Goal: Contribute content: Add original content to the website for others to see

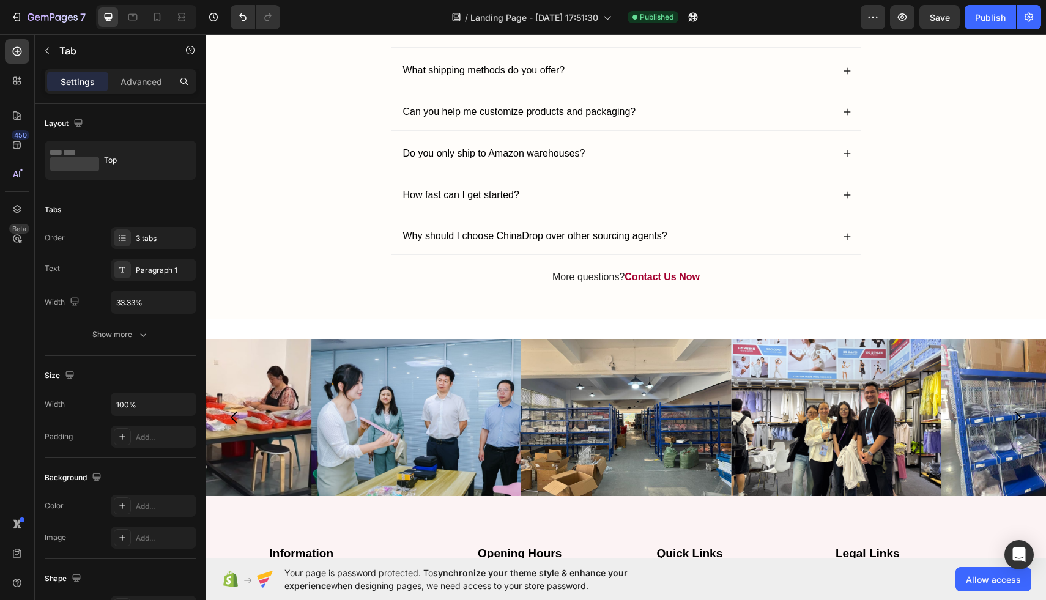
scroll to position [3321, 0]
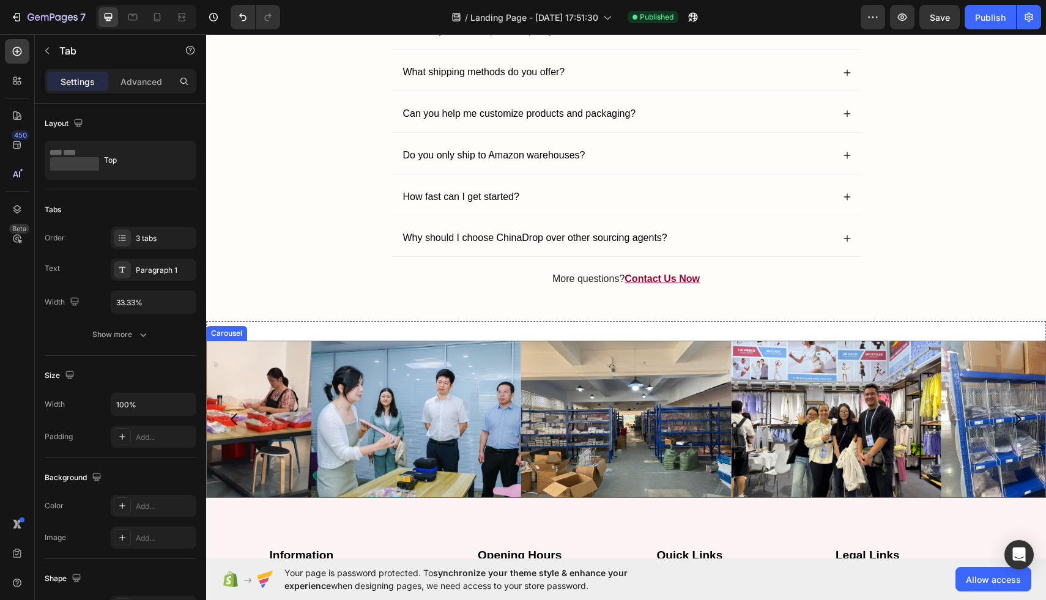
click at [234, 422] on icon "Carousel Back Arrow" at bounding box center [234, 420] width 7 height 12
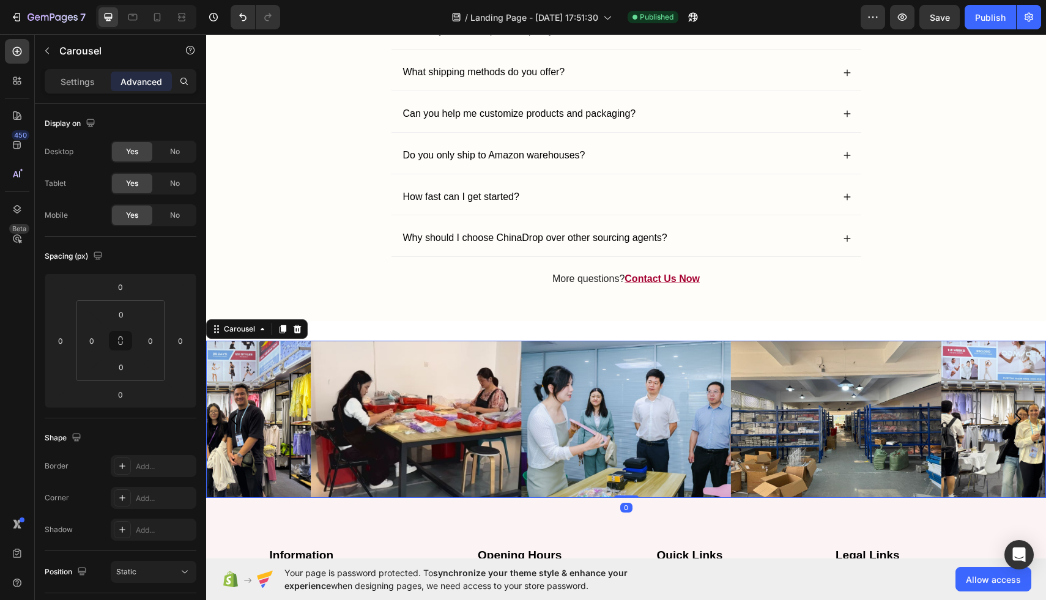
click at [234, 422] on icon "Carousel Back Arrow" at bounding box center [234, 420] width 7 height 12
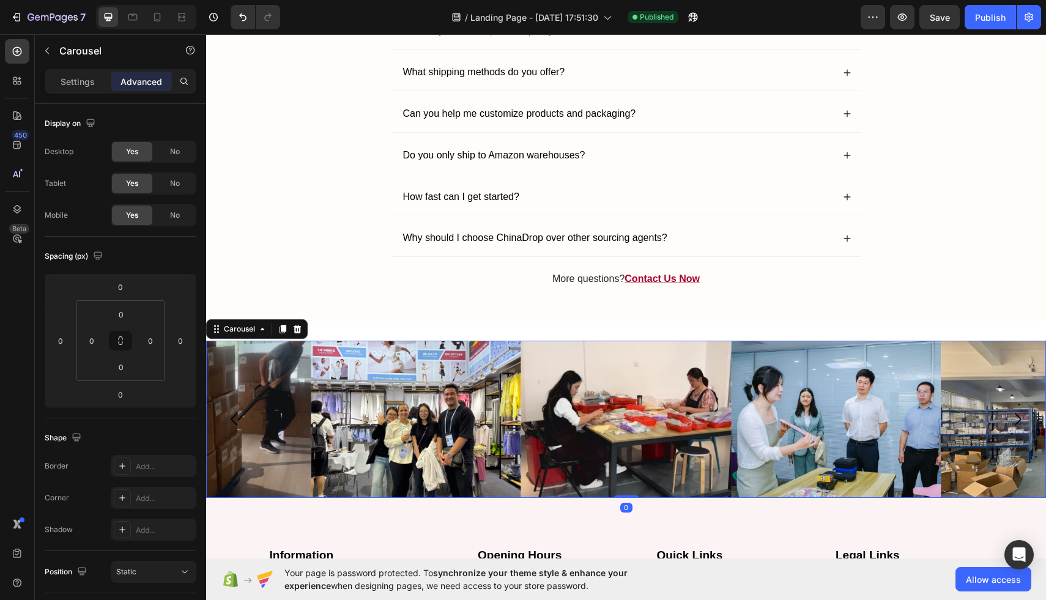
click at [234, 422] on icon "Carousel Back Arrow" at bounding box center [234, 420] width 7 height 12
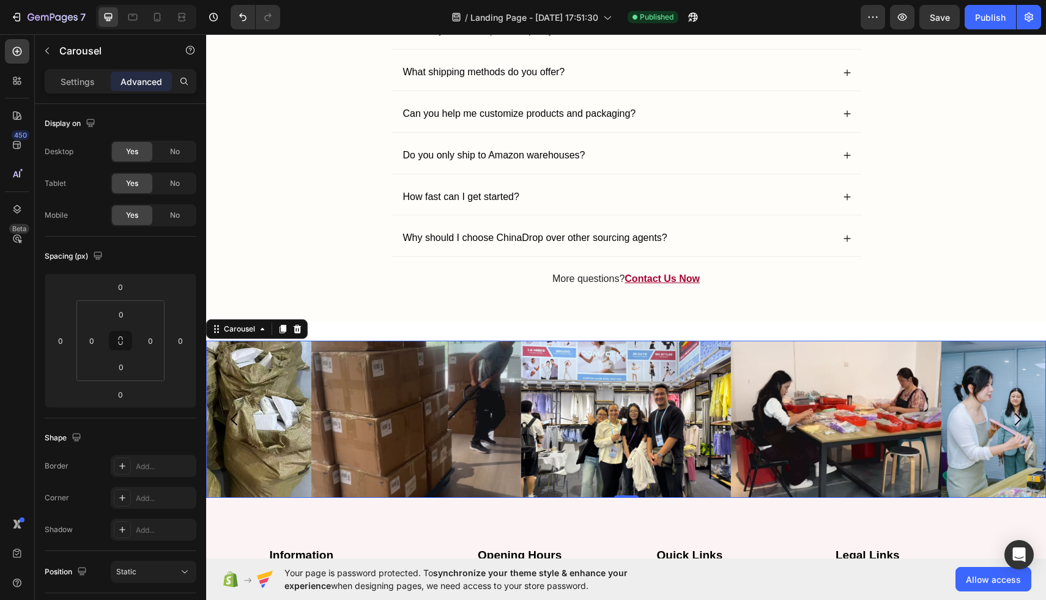
click at [234, 422] on icon "Carousel Back Arrow" at bounding box center [234, 420] width 7 height 12
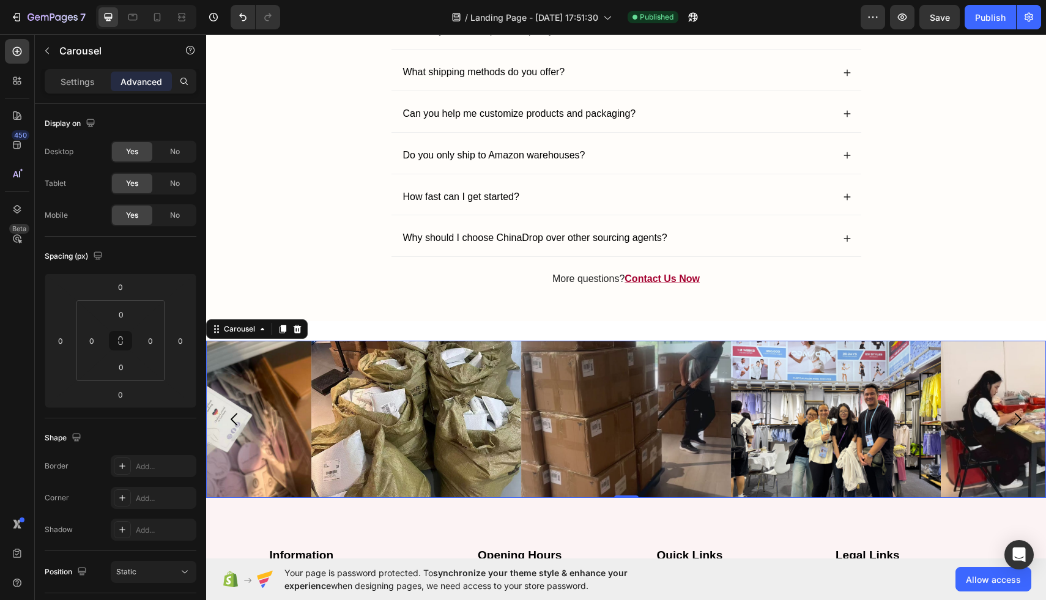
click at [234, 422] on icon "Carousel Back Arrow" at bounding box center [234, 420] width 7 height 12
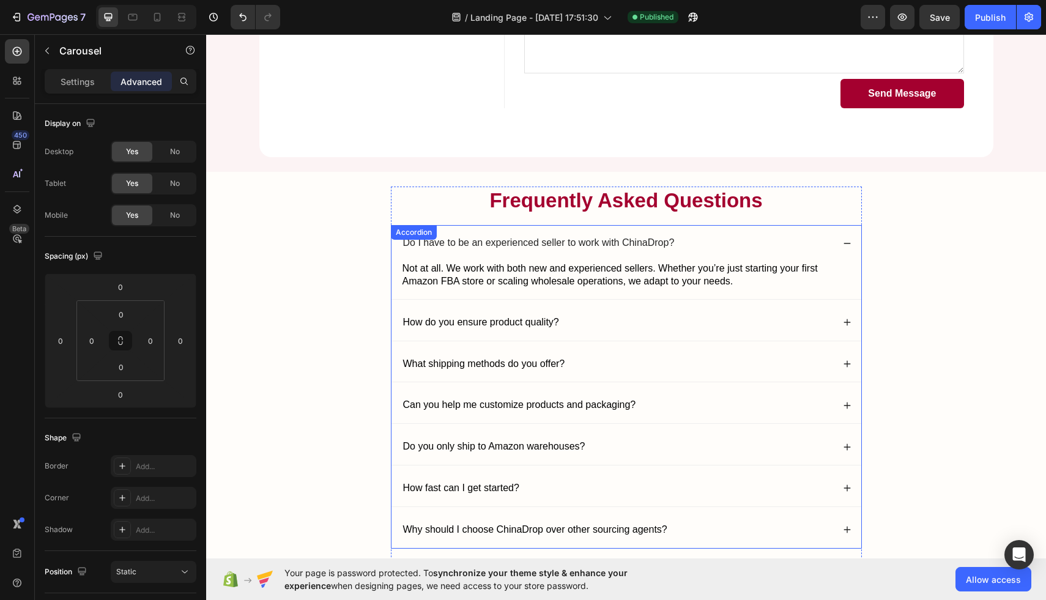
scroll to position [3026, 0]
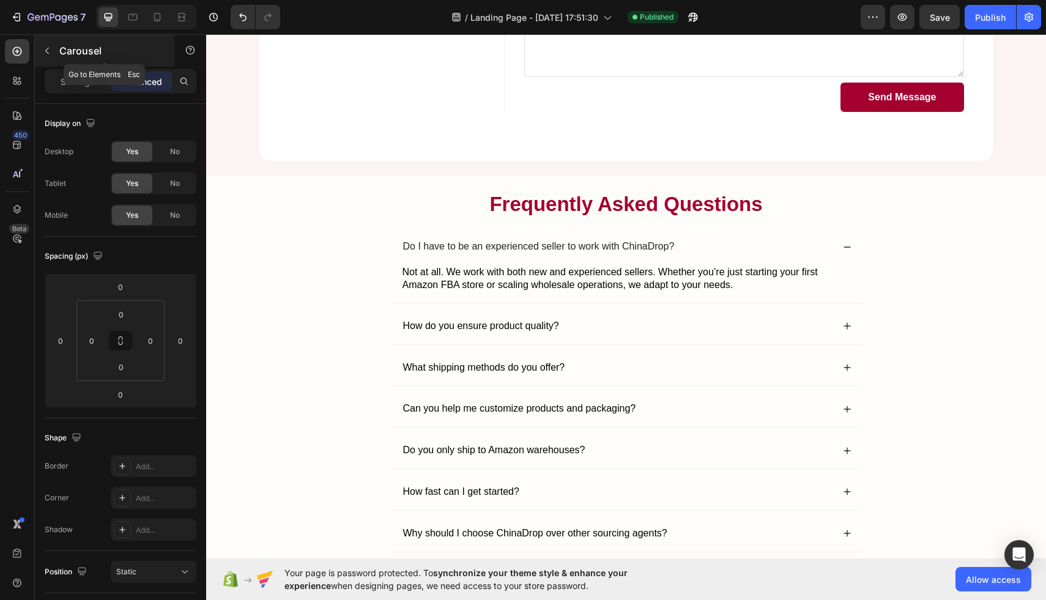
click at [48, 50] on icon "button" at bounding box center [47, 51] width 10 height 10
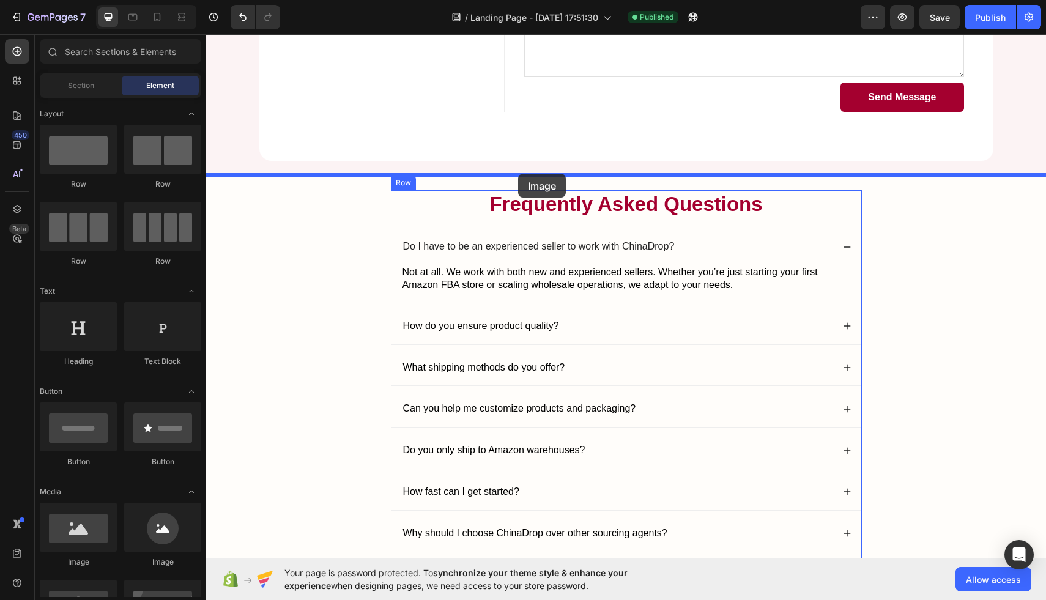
drag, startPoint x: 290, startPoint y: 413, endPoint x: 518, endPoint y: 174, distance: 330.6
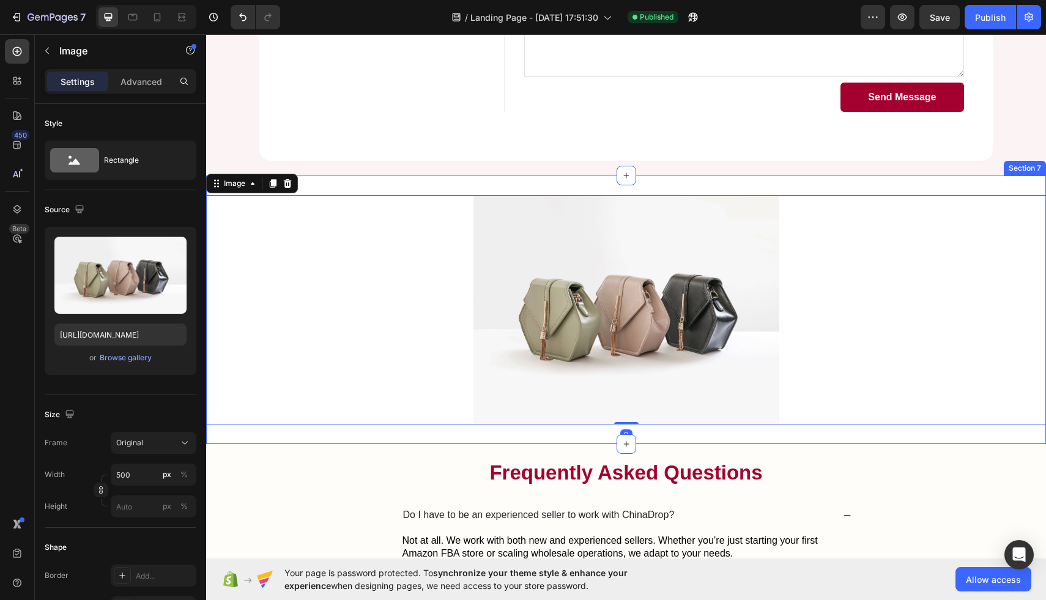
click at [344, 189] on div "Image 0 Section 7" at bounding box center [626, 310] width 840 height 269
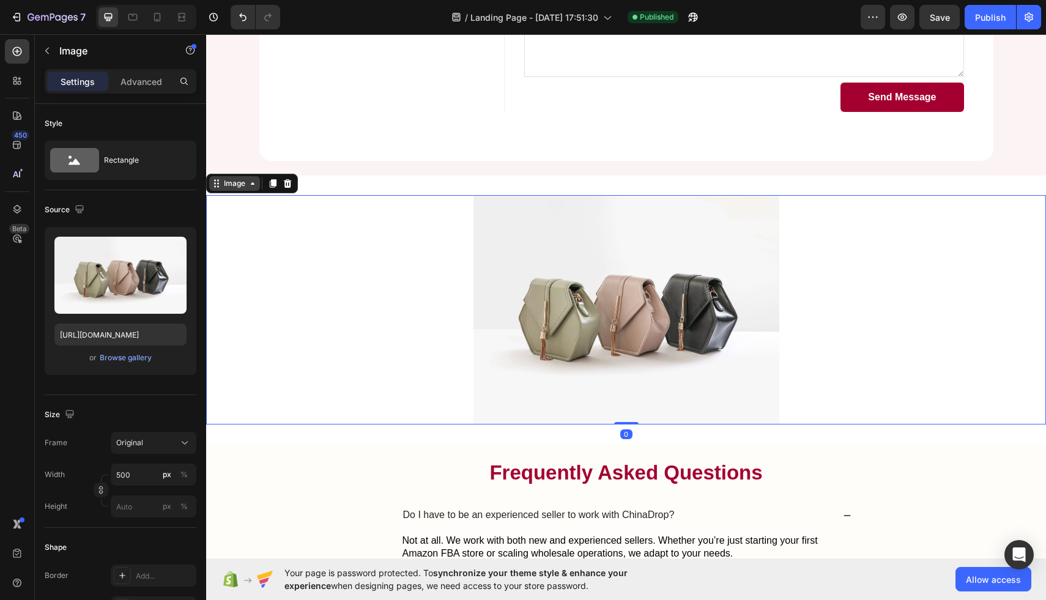
click at [221, 182] on div "Image" at bounding box center [234, 183] width 26 height 11
click at [221, 166] on div "Section" at bounding box center [227, 162] width 41 height 20
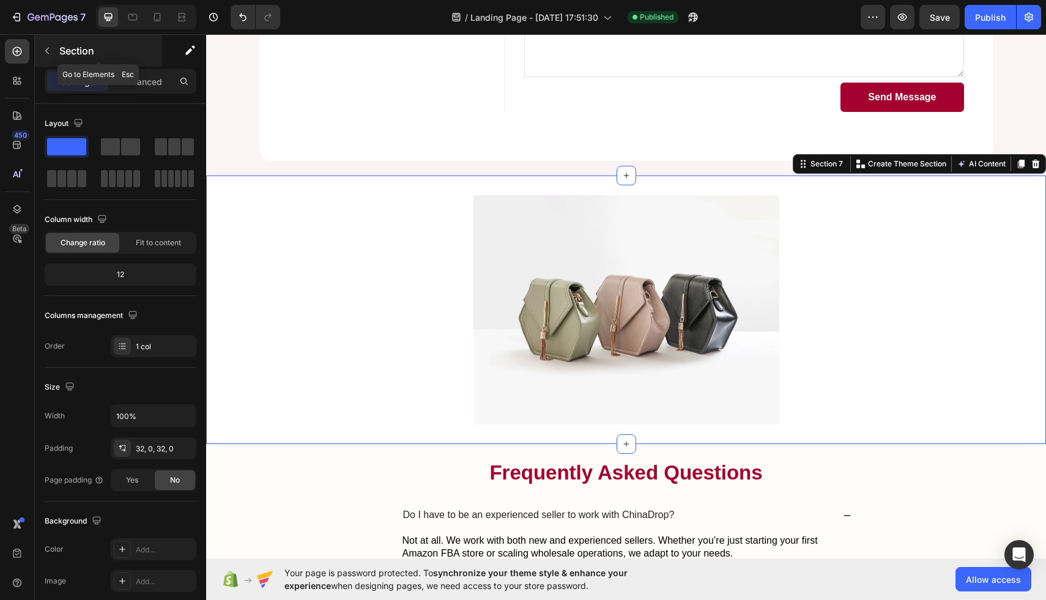
click at [59, 53] on p "Section" at bounding box center [109, 50] width 100 height 15
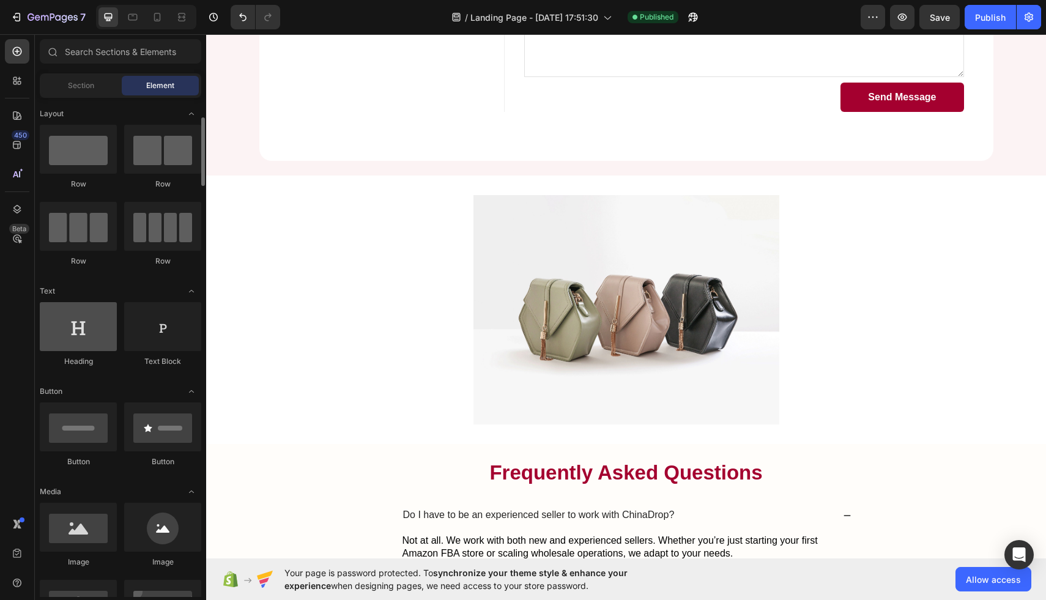
scroll to position [0, 0]
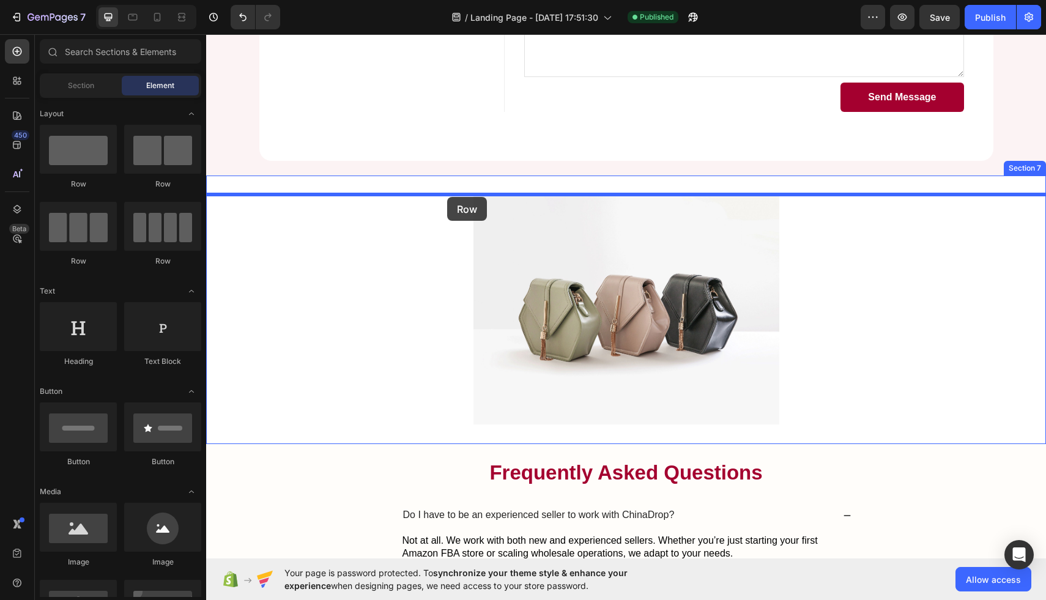
drag, startPoint x: 290, startPoint y: 195, endPoint x: 447, endPoint y: 197, distance: 157.3
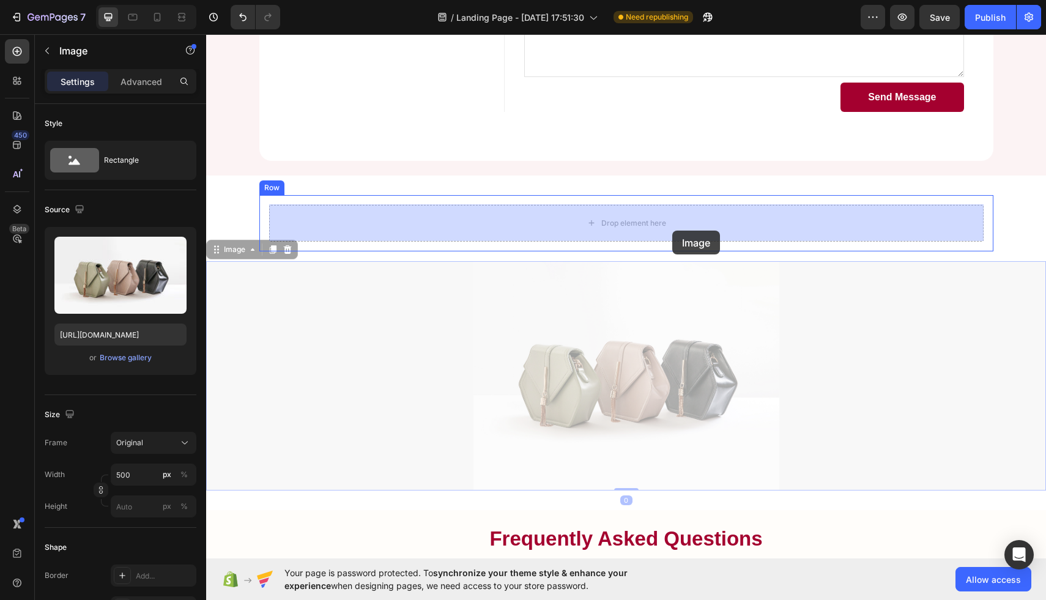
drag, startPoint x: 683, startPoint y: 352, endPoint x: 672, endPoint y: 231, distance: 121.6
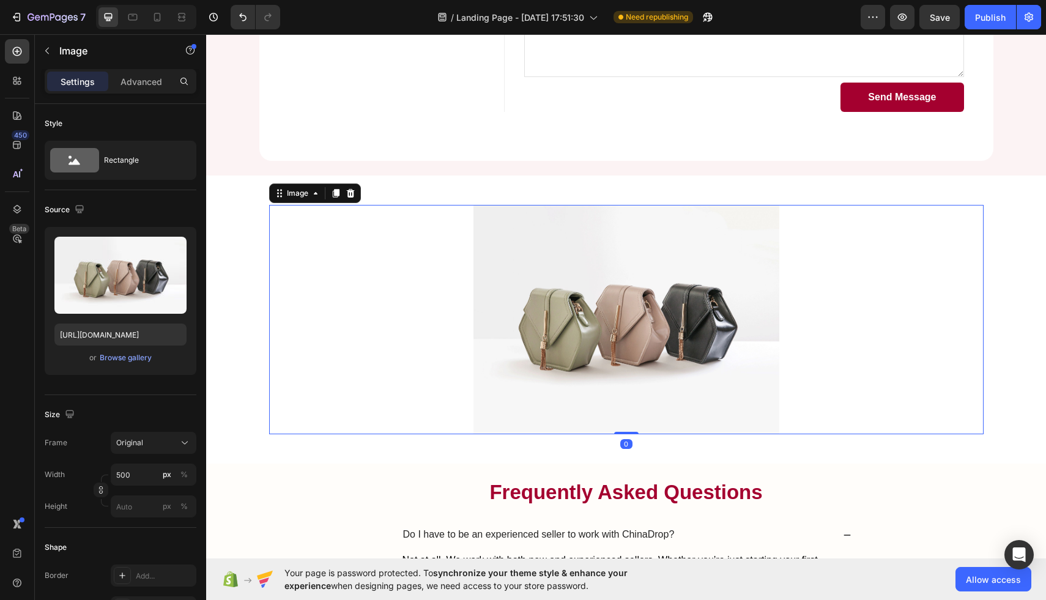
click at [302, 214] on div at bounding box center [626, 319] width 715 height 229
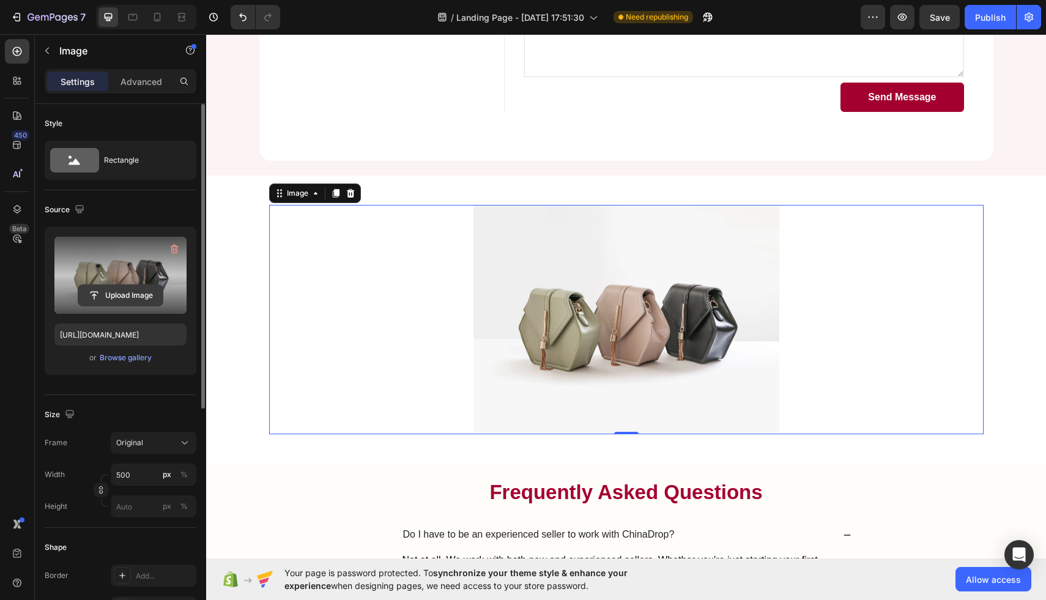
click at [111, 298] on input "file" at bounding box center [120, 295] width 84 height 21
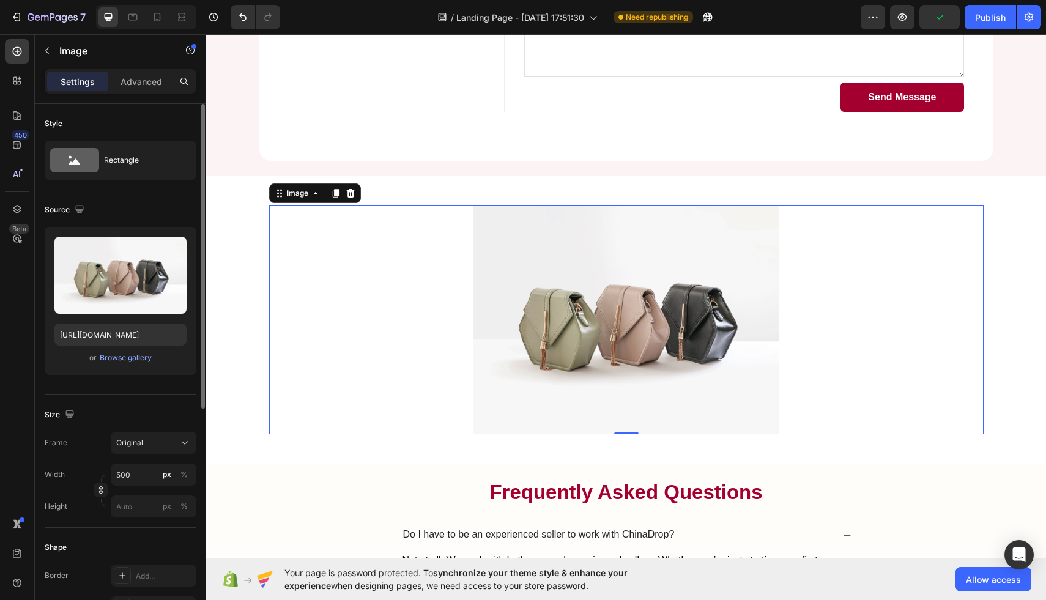
click at [128, 366] on div "Upload Image [URL][DOMAIN_NAME] or Browse gallery" at bounding box center [121, 301] width 152 height 148
click at [124, 360] on div "Browse gallery" at bounding box center [126, 357] width 52 height 11
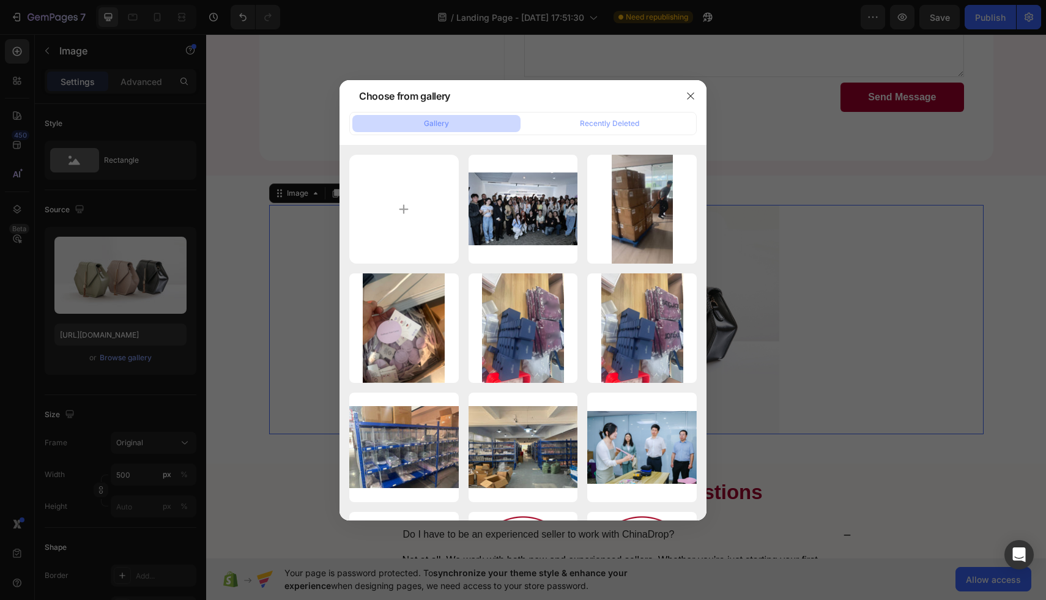
type input "C:\fakepath\Untitled design (27).png"
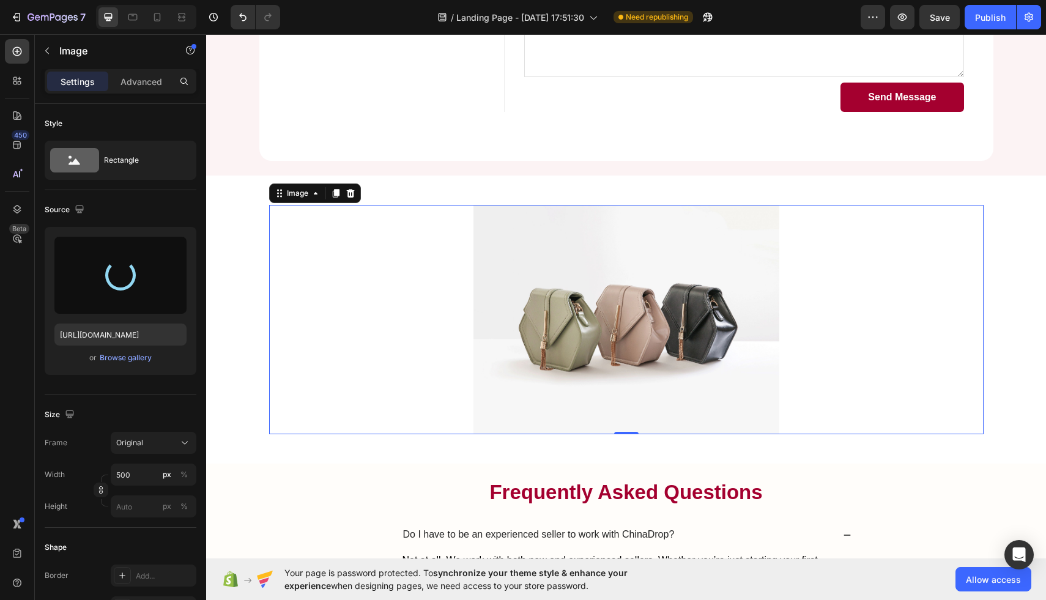
type input "[URL][DOMAIN_NAME]"
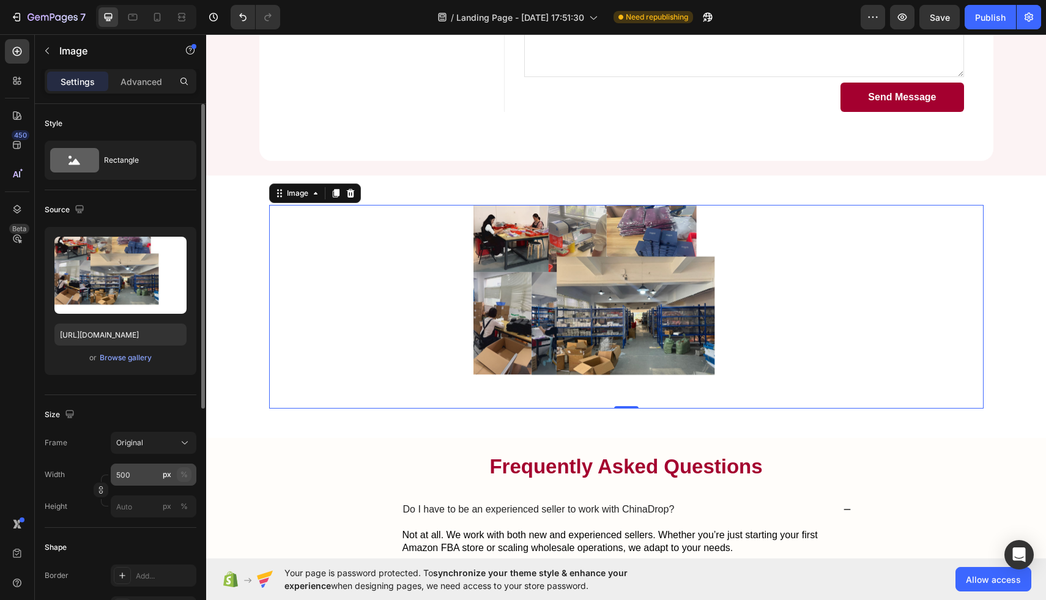
click at [181, 478] on div "%" at bounding box center [183, 474] width 7 height 11
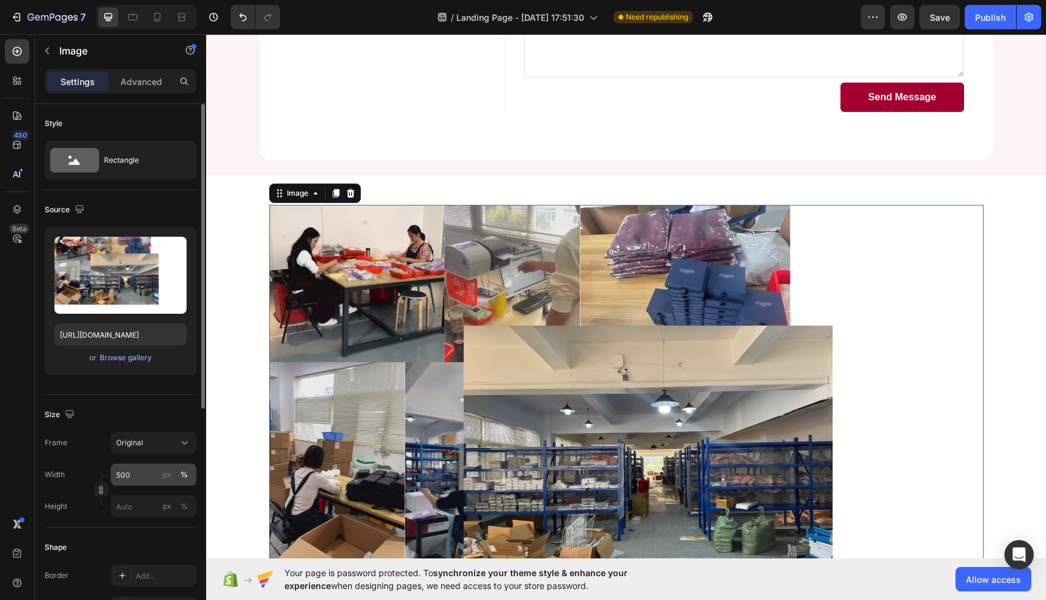
click at [183, 478] on div "%" at bounding box center [183, 474] width 7 height 11
click at [177, 499] on button "px" at bounding box center [184, 506] width 15 height 15
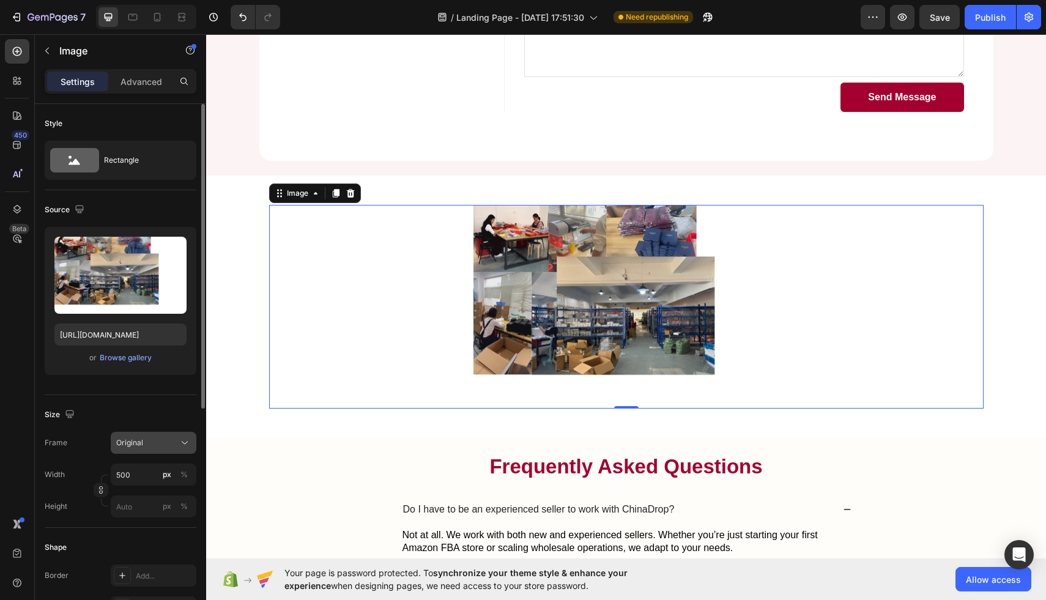
click at [176, 443] on div "Original" at bounding box center [146, 442] width 60 height 11
click at [182, 478] on div "%" at bounding box center [183, 474] width 7 height 11
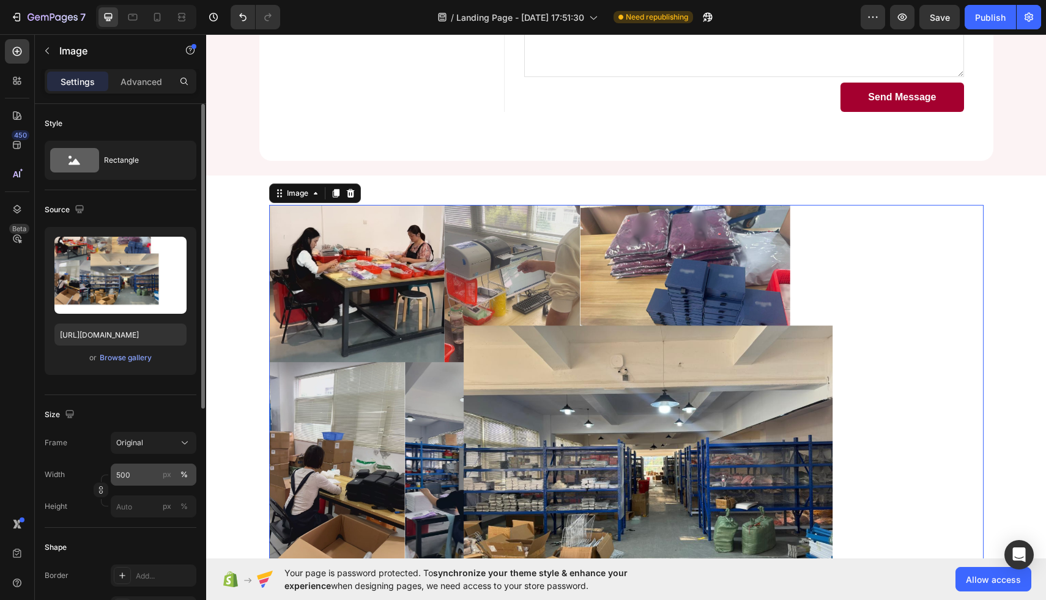
click at [182, 478] on div "%" at bounding box center [183, 474] width 7 height 11
click at [163, 477] on div "px" at bounding box center [167, 474] width 9 height 11
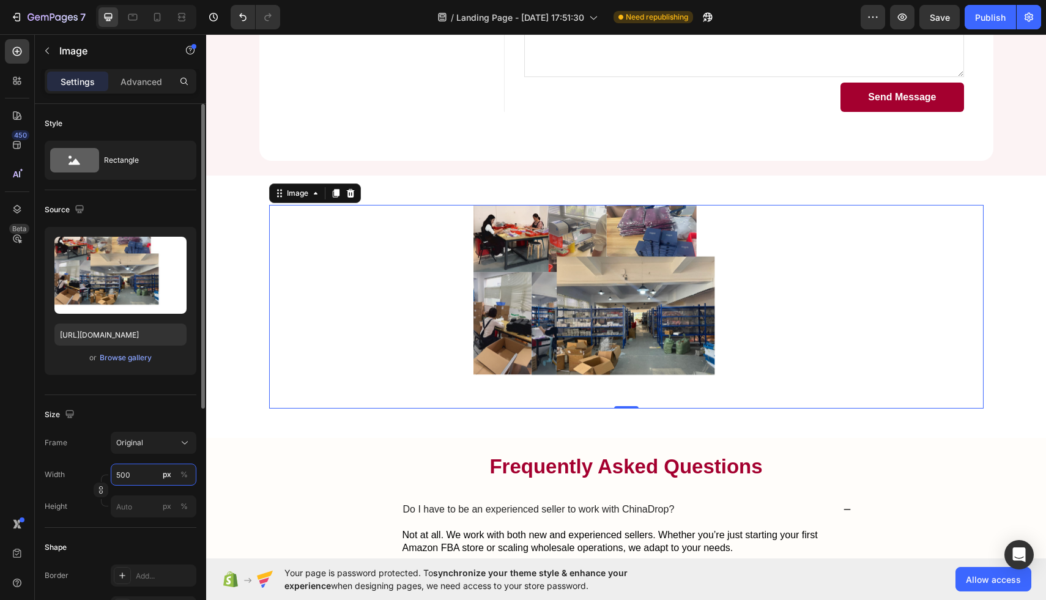
click at [143, 476] on input "500" at bounding box center [154, 475] width 86 height 22
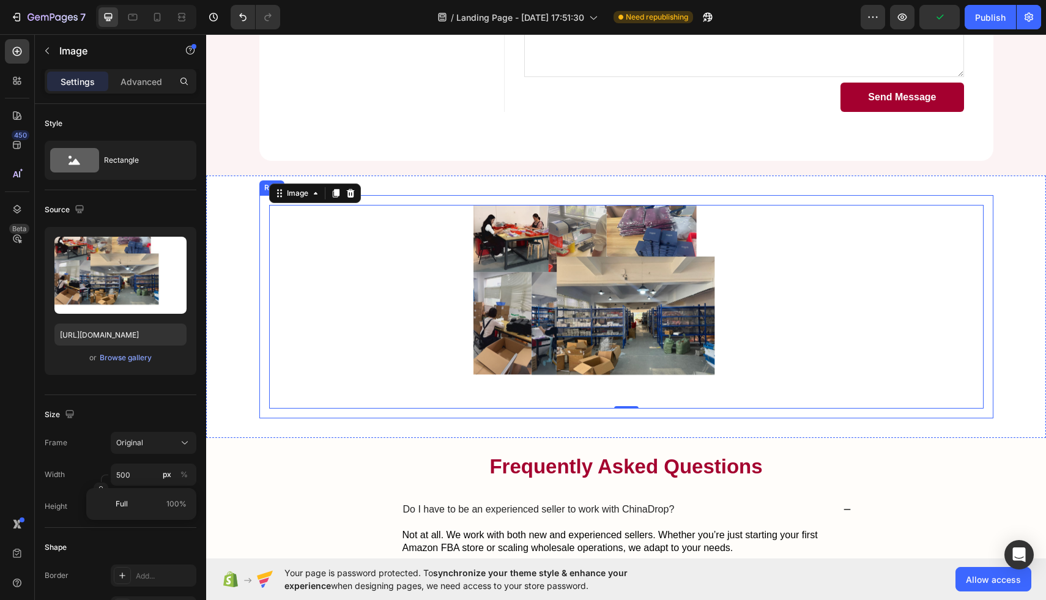
click at [268, 242] on div "Image 0 Row" at bounding box center [626, 307] width 734 height 224
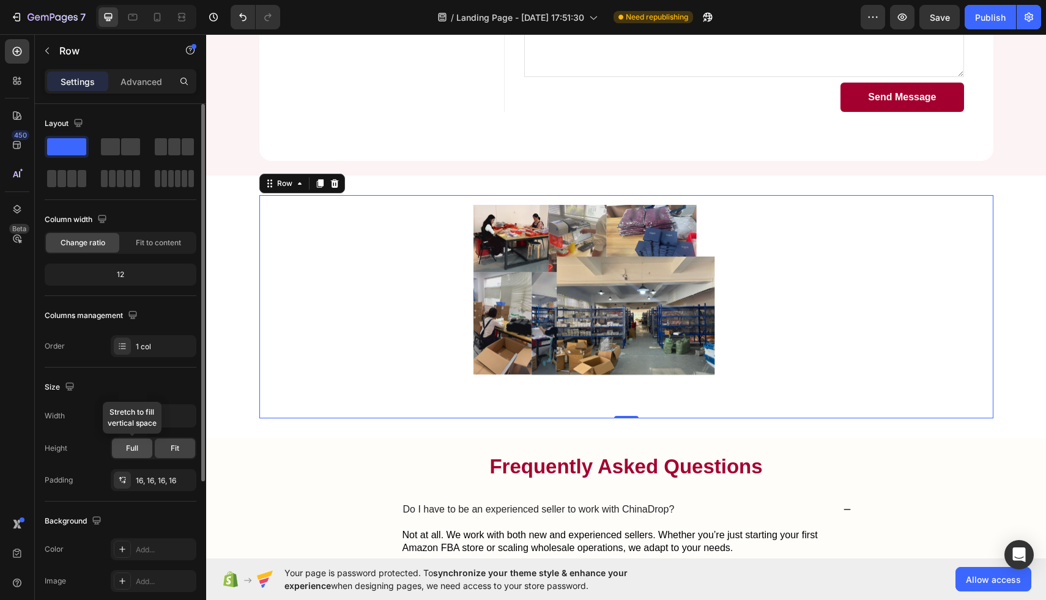
click at [143, 454] on div "Full" at bounding box center [132, 449] width 40 height 20
click at [184, 420] on icon "button" at bounding box center [185, 416] width 12 height 12
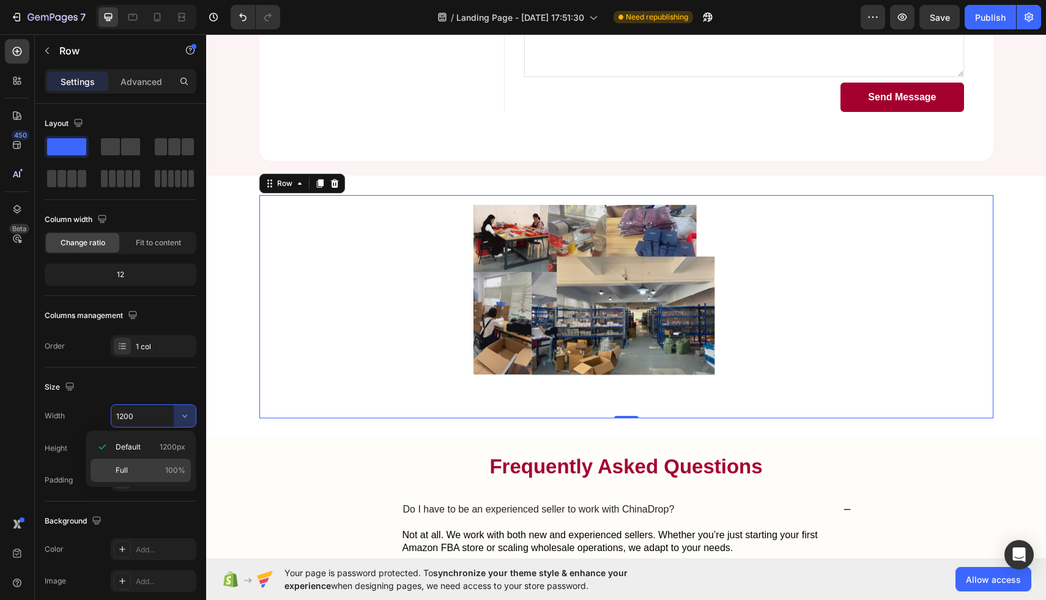
click at [167, 467] on span "100%" at bounding box center [175, 470] width 20 height 11
type input "100%"
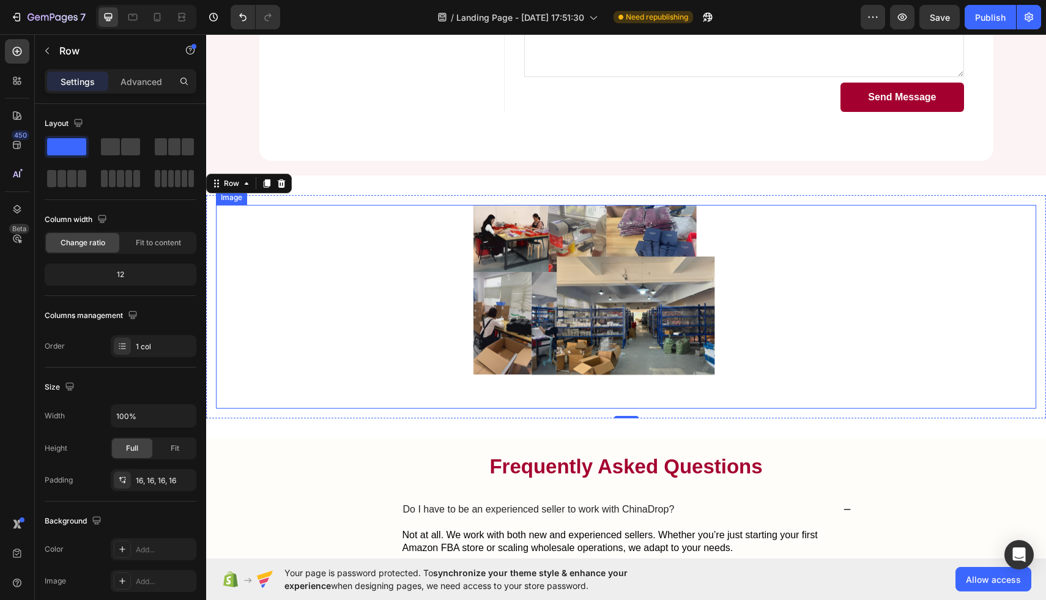
click at [658, 308] on img at bounding box center [627, 307] width 306 height 204
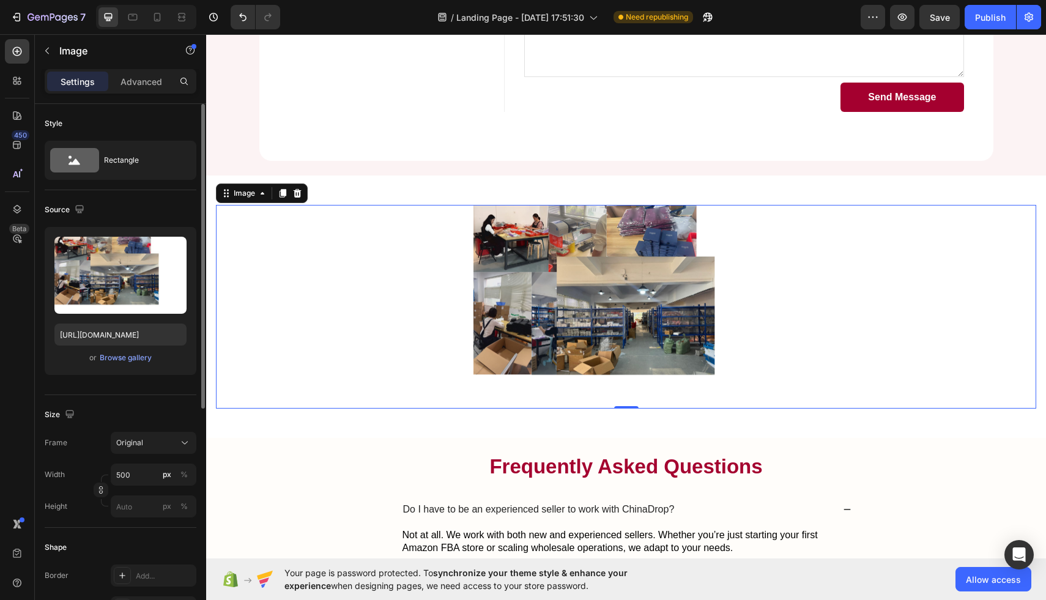
click at [187, 486] on div "Width 500 px % Height px %" at bounding box center [121, 491] width 152 height 54
click at [187, 481] on button "%" at bounding box center [184, 474] width 15 height 15
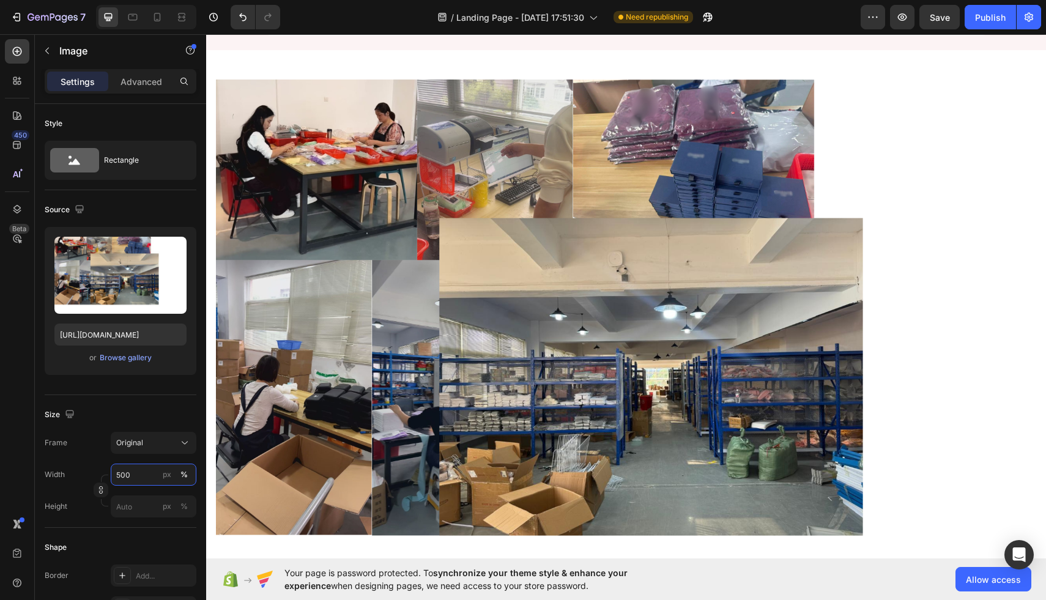
scroll to position [3153, 0]
